Goal: Complete application form

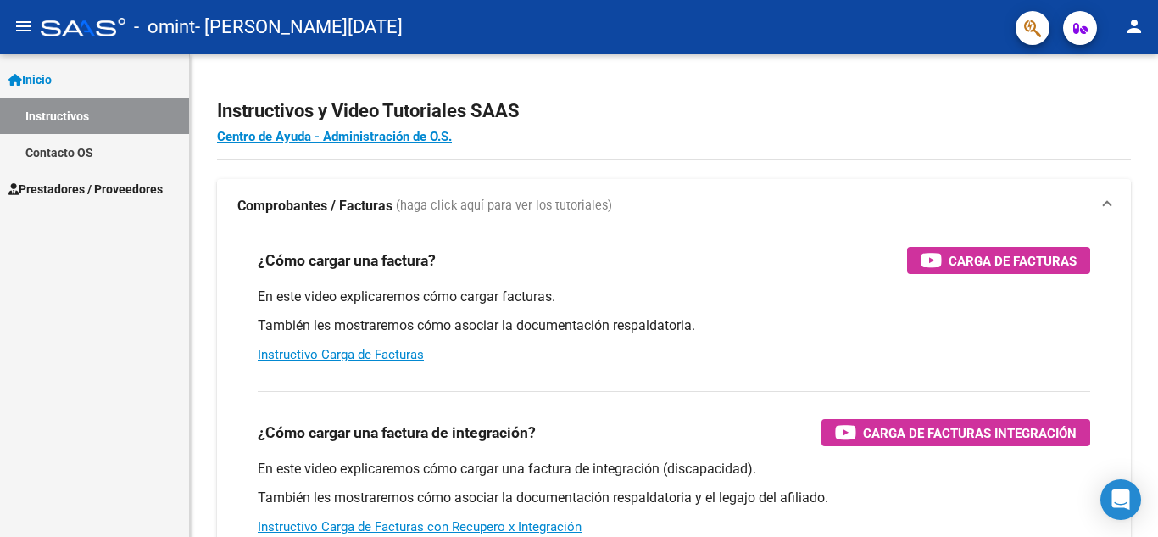
click at [84, 187] on span "Prestadores / Proveedores" at bounding box center [85, 189] width 154 height 19
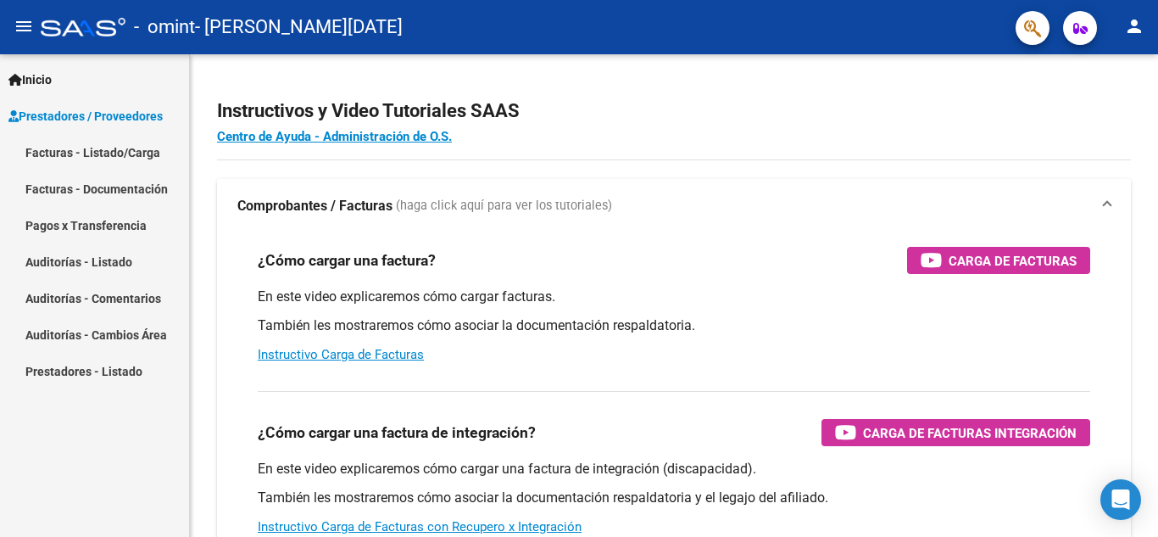
click at [147, 186] on link "Facturas - Documentación" at bounding box center [94, 188] width 189 height 36
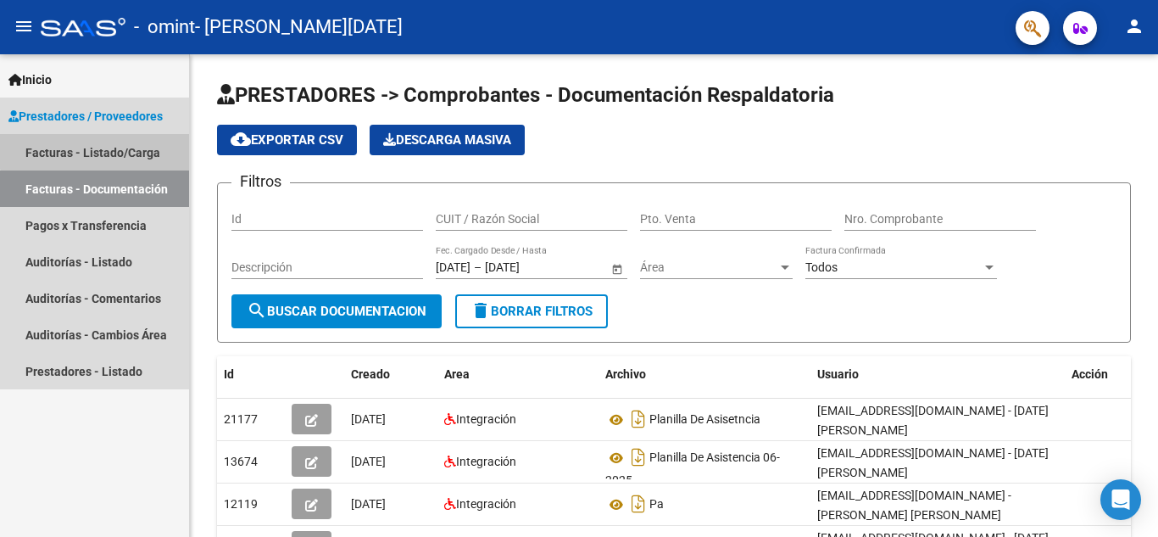
click at [126, 143] on link "Facturas - Listado/Carga" at bounding box center [94, 152] width 189 height 36
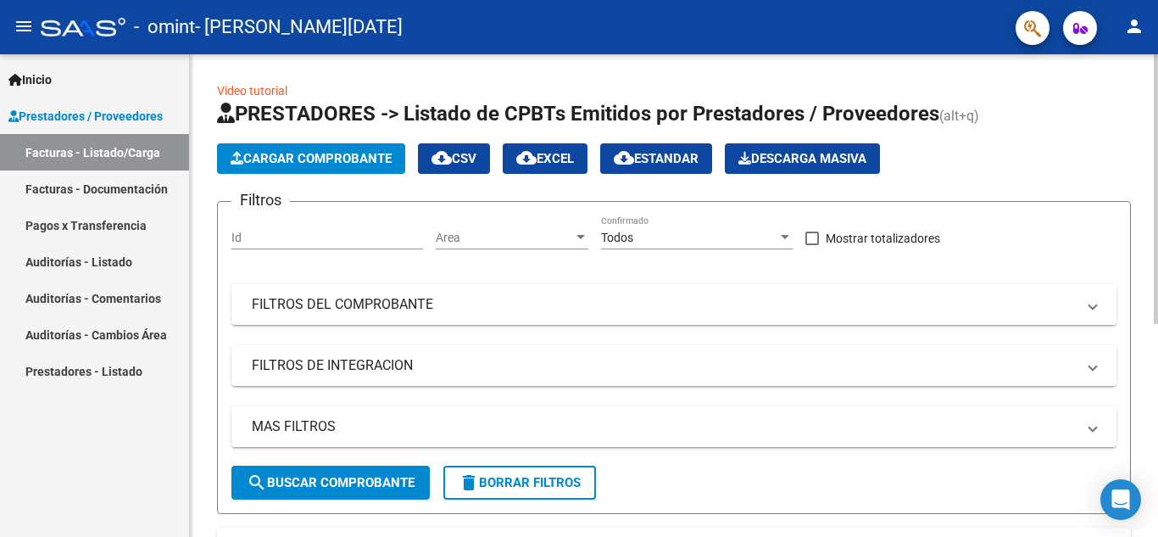
click at [363, 167] on button "Cargar Comprobante" at bounding box center [311, 158] width 188 height 31
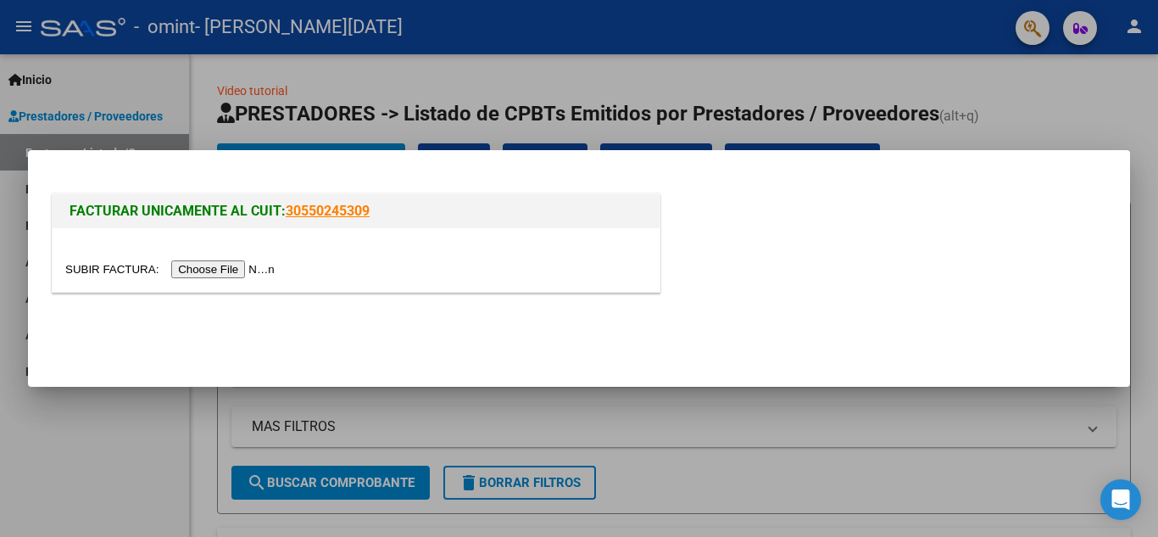
click at [210, 264] on input "file" at bounding box center [172, 269] width 214 height 18
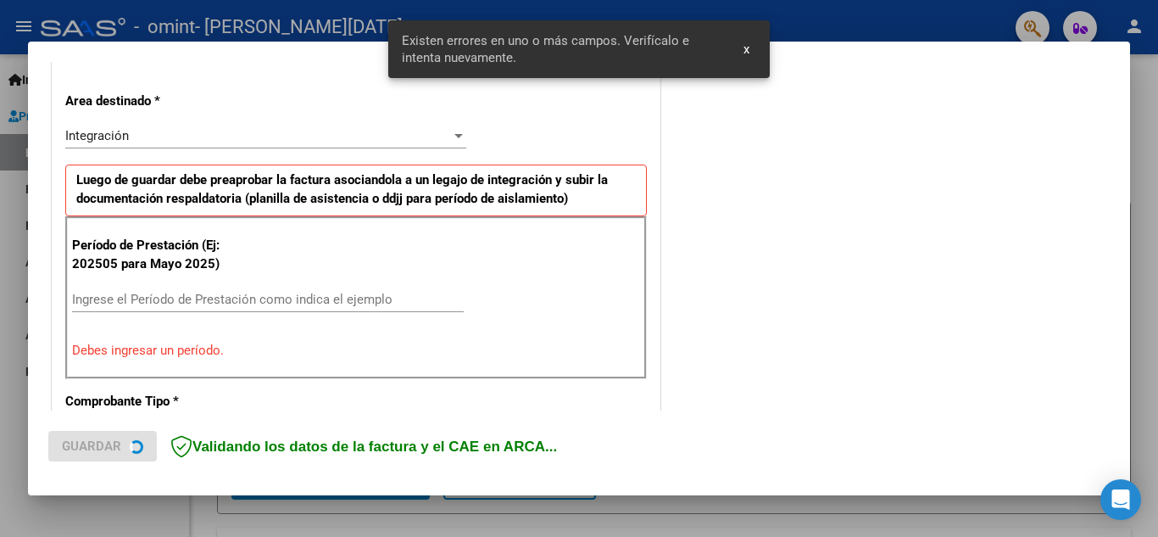
scroll to position [416, 0]
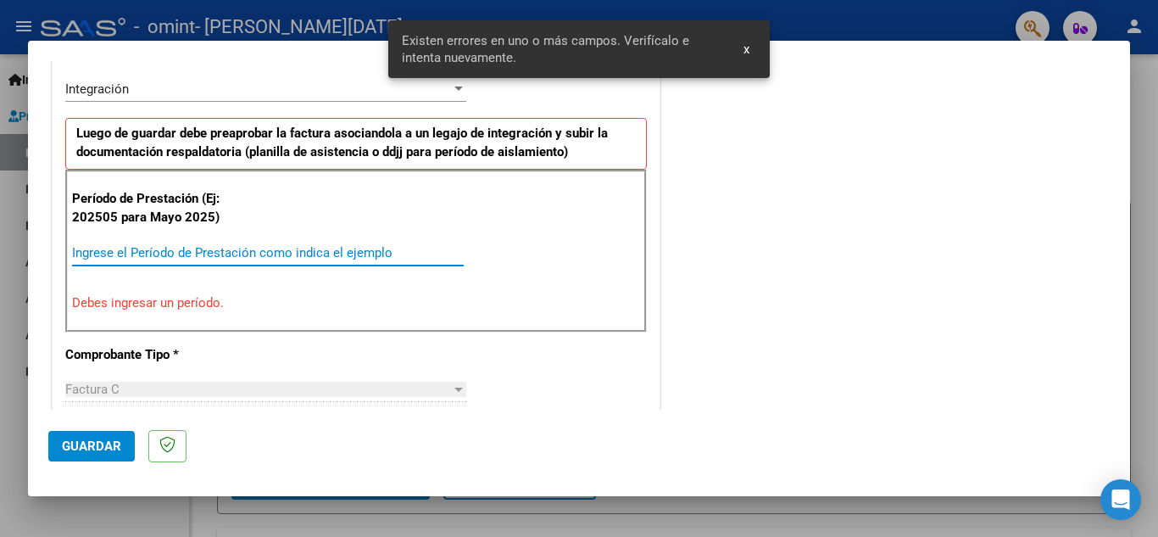
click at [283, 252] on input "Ingrese el Período de Prestación como indica el ejemplo" at bounding box center [268, 252] width 392 height 15
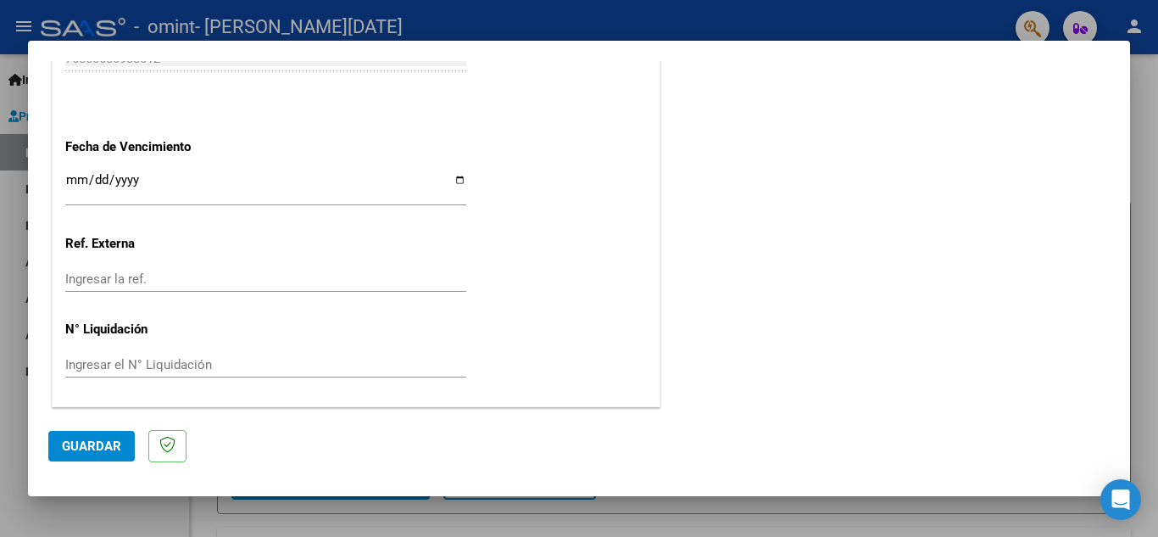
scroll to position [1143, 0]
type input "202508"
click at [110, 450] on span "Guardar" at bounding box center [91, 445] width 59 height 15
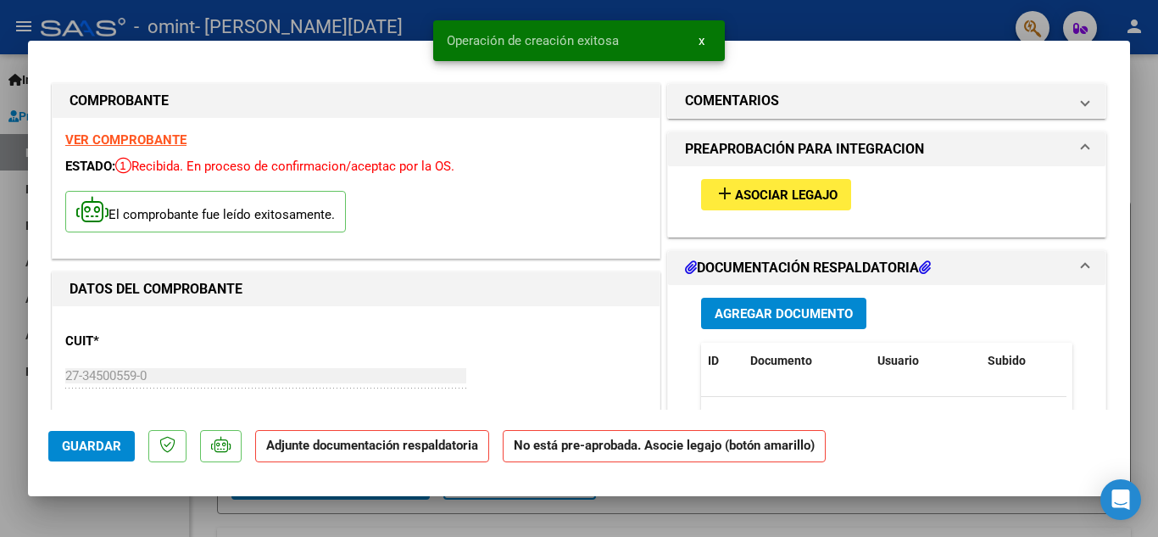
click at [750, 320] on span "Agregar Documento" at bounding box center [784, 313] width 138 height 15
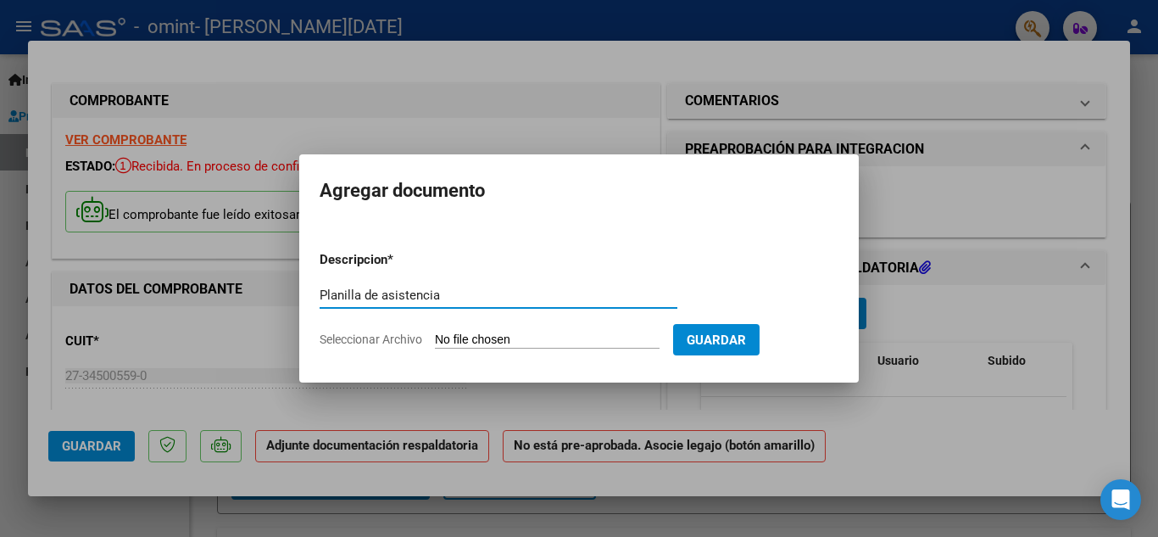
type input "Planilla de asistencia"
click at [378, 341] on span "Seleccionar Archivo" at bounding box center [371, 339] width 103 height 14
click at [435, 341] on input "Seleccionar Archivo" at bounding box center [547, 340] width 225 height 16
type input "C:\fakepath\PA [PERSON_NAME] [PERSON_NAME] 2025.pdf"
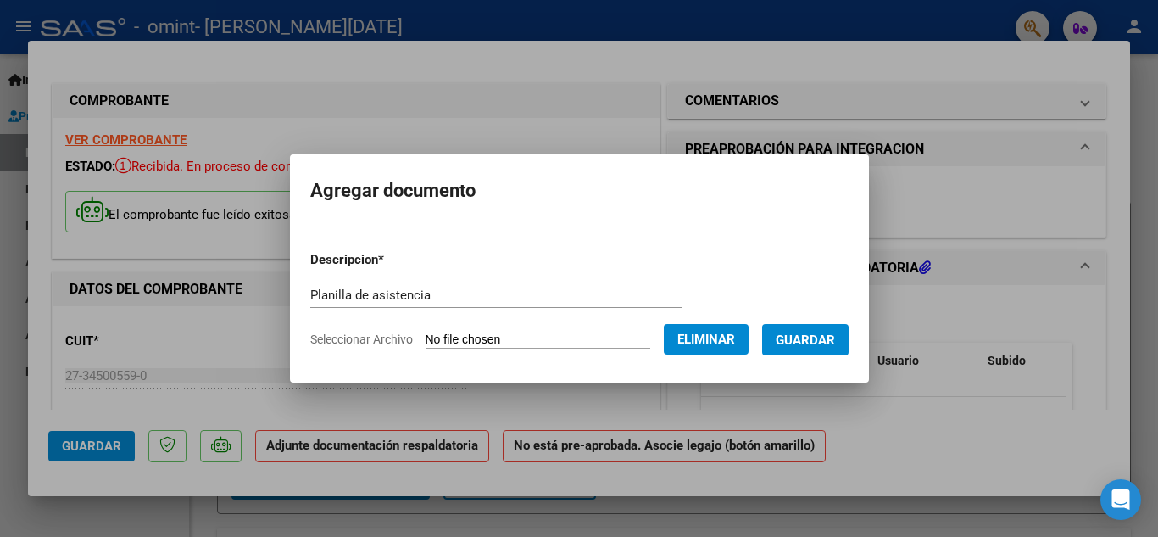
click at [815, 342] on span "Guardar" at bounding box center [805, 339] width 59 height 15
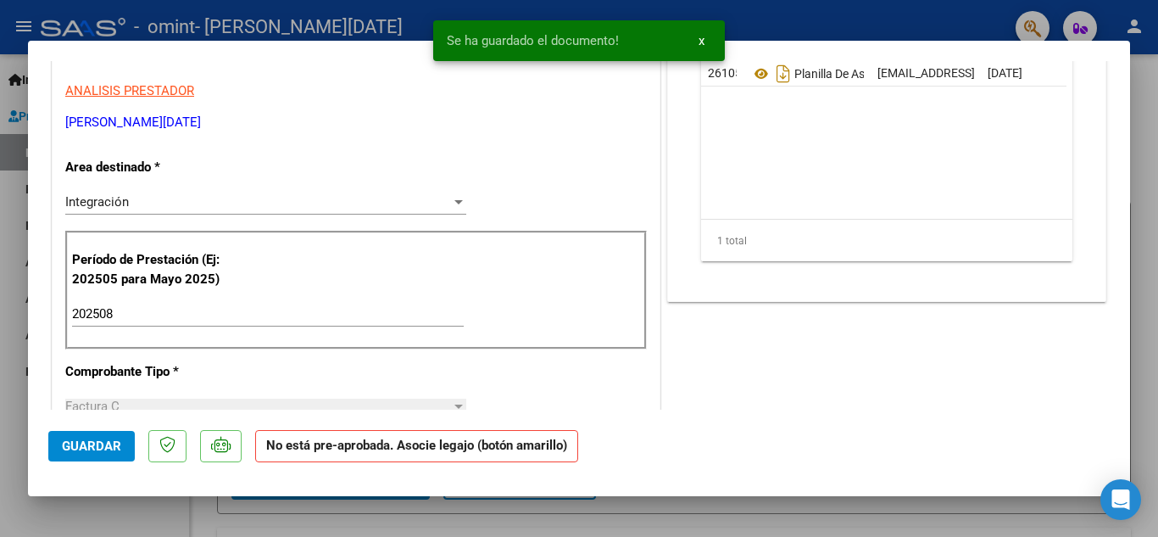
scroll to position [339, 0]
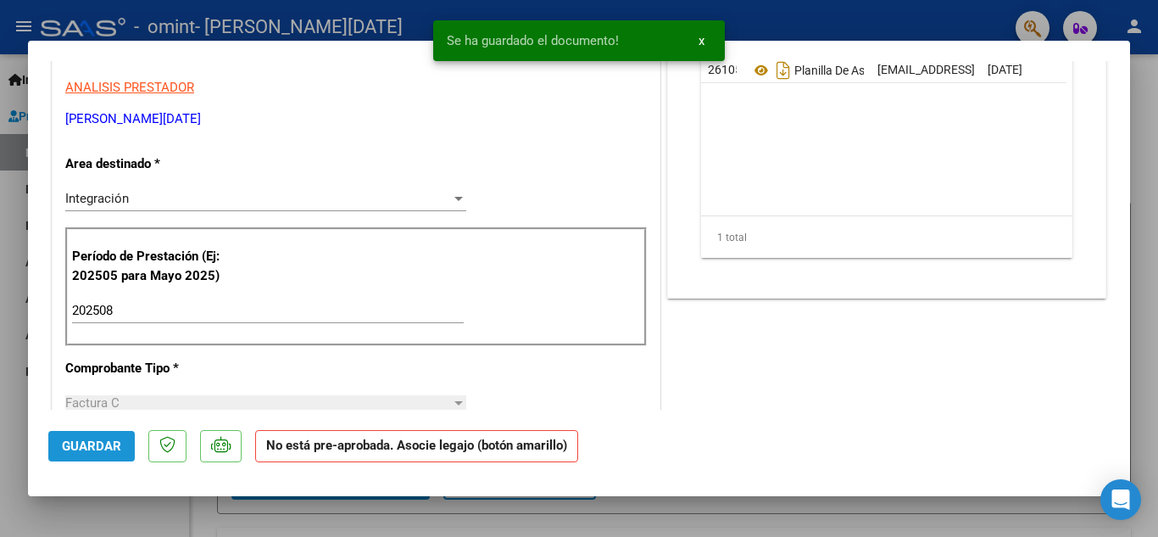
click at [108, 448] on span "Guardar" at bounding box center [91, 445] width 59 height 15
click at [699, 40] on span "x" at bounding box center [701, 40] width 6 height 15
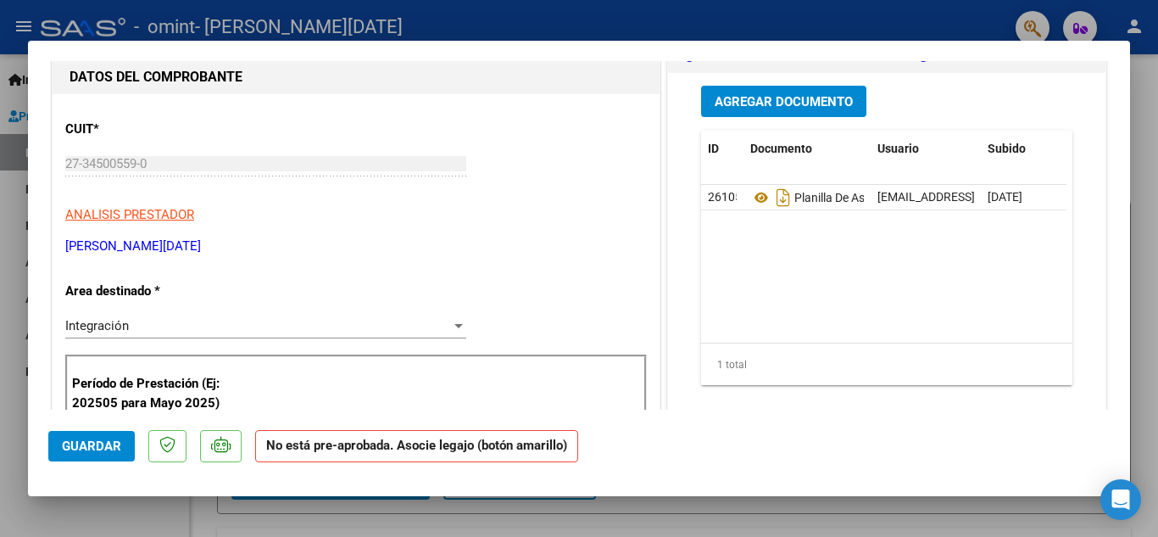
scroll to position [0, 0]
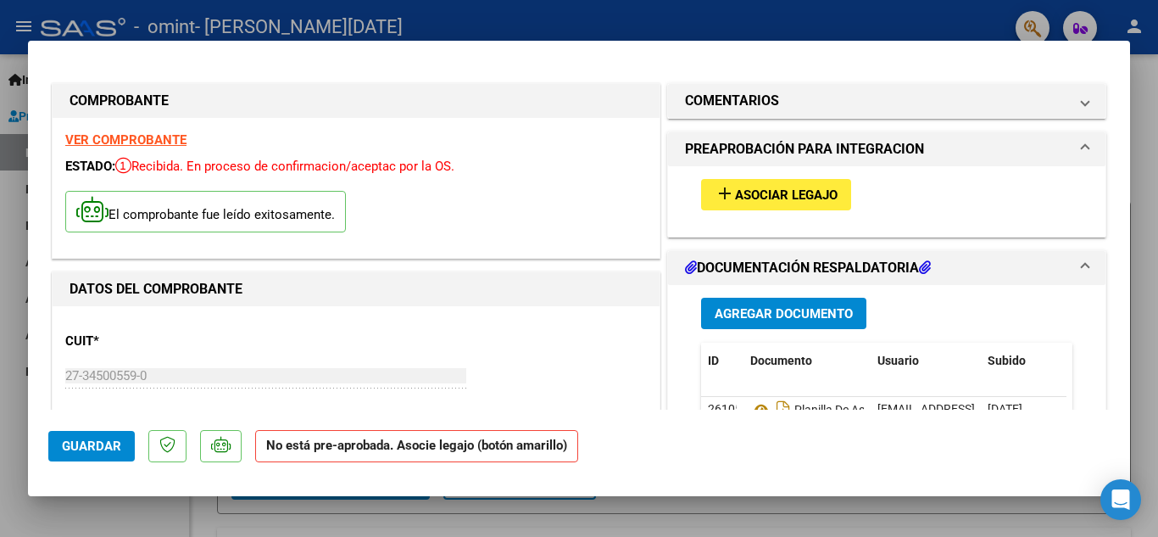
click at [1005, 506] on div at bounding box center [579, 268] width 1158 height 537
type input "$ 0,00"
